Goal: Check status: Check status

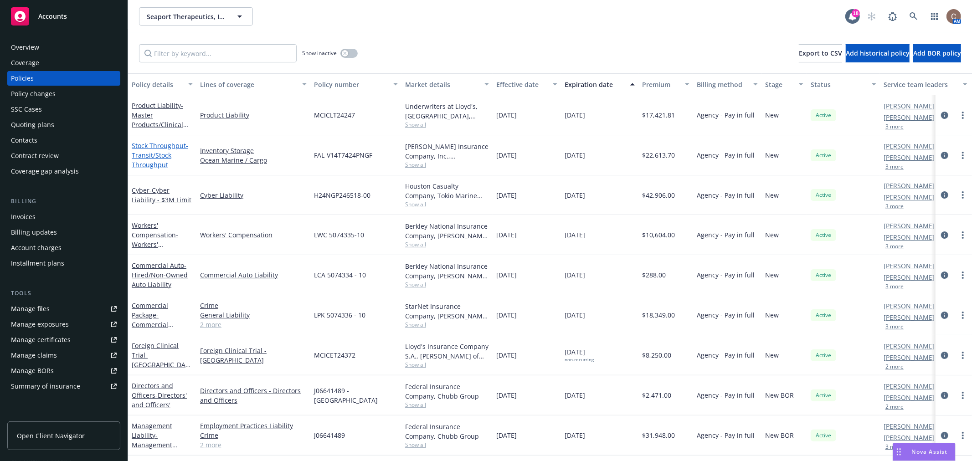
click at [151, 159] on span "- Transit/Stock Throughput" at bounding box center [160, 155] width 56 height 28
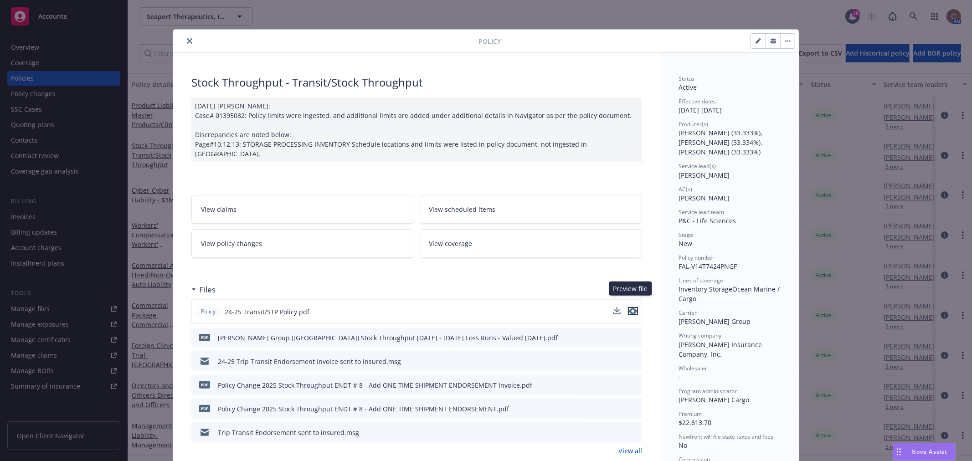
click at [629, 308] on icon "preview file" at bounding box center [633, 311] width 8 height 6
click at [189, 41] on button "close" at bounding box center [189, 41] width 11 height 11
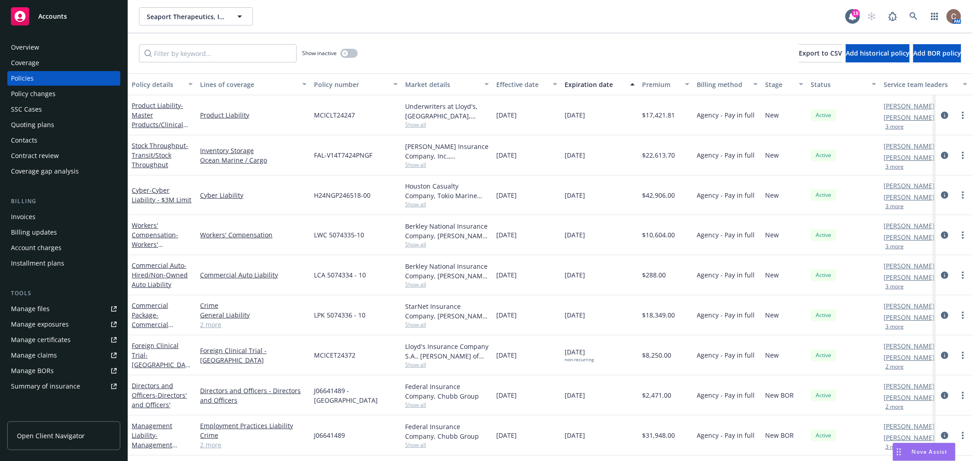
click at [74, 309] on link "Manage files" at bounding box center [63, 309] width 113 height 15
click at [44, 129] on div "Quoting plans" at bounding box center [32, 125] width 43 height 15
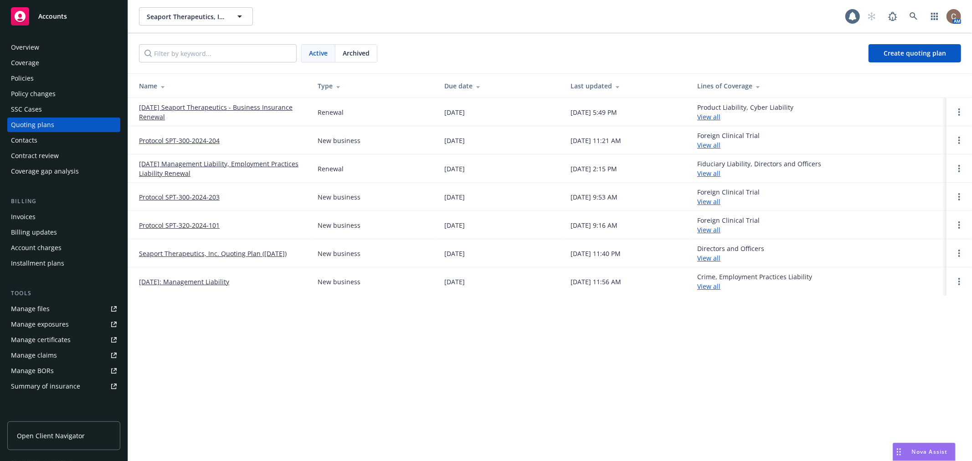
click at [158, 107] on link "[DATE] Seaport Therapeutics - Business Insurance Renewal" at bounding box center [221, 111] width 164 height 19
